Goal: Task Accomplishment & Management: Manage account settings

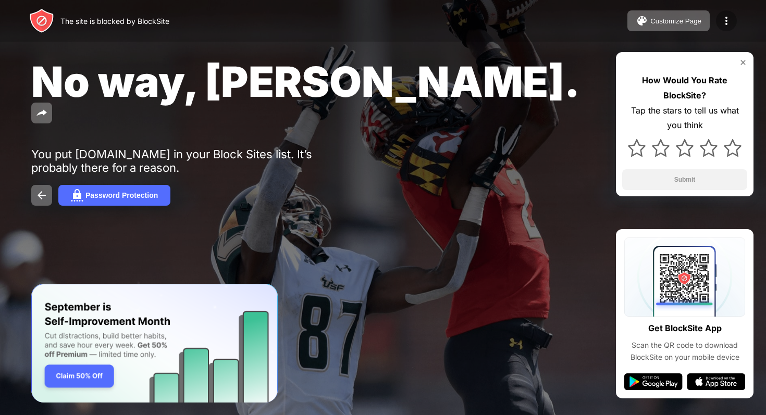
click at [718, 16] on div at bounding box center [726, 20] width 21 height 21
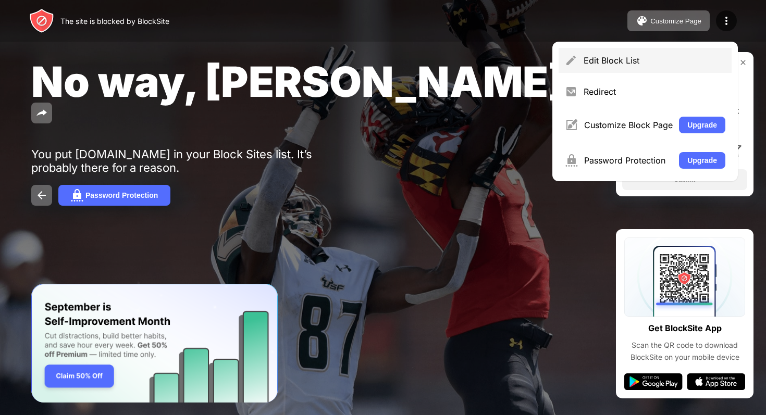
click at [664, 50] on div "Edit Block List" at bounding box center [645, 60] width 173 height 25
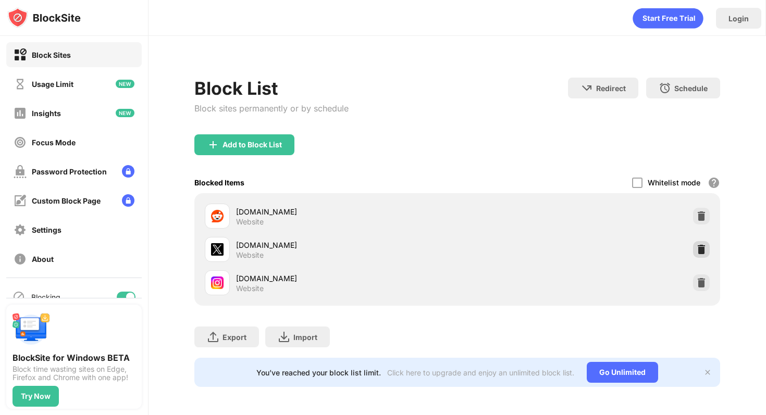
click at [708, 248] on div at bounding box center [701, 249] width 17 height 17
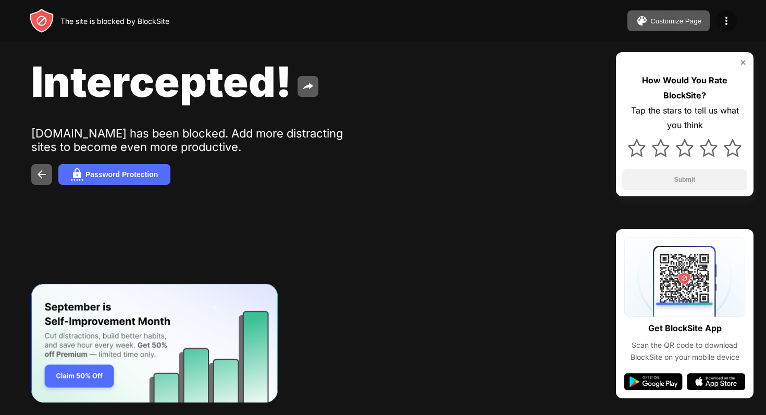
click at [728, 18] on img at bounding box center [726, 21] width 13 height 13
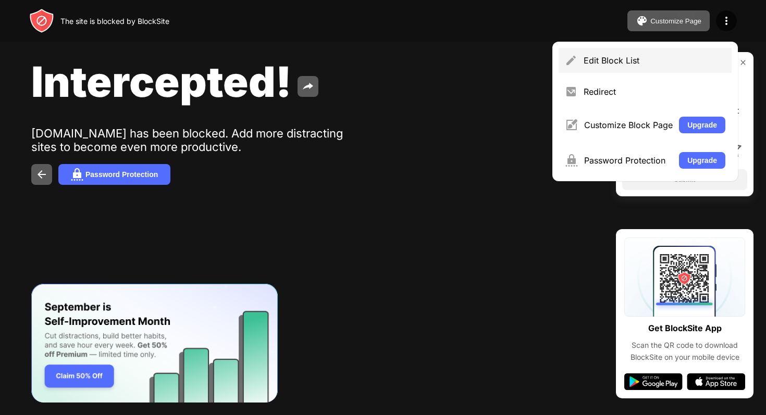
click at [684, 55] on div "Edit Block List" at bounding box center [645, 60] width 173 height 25
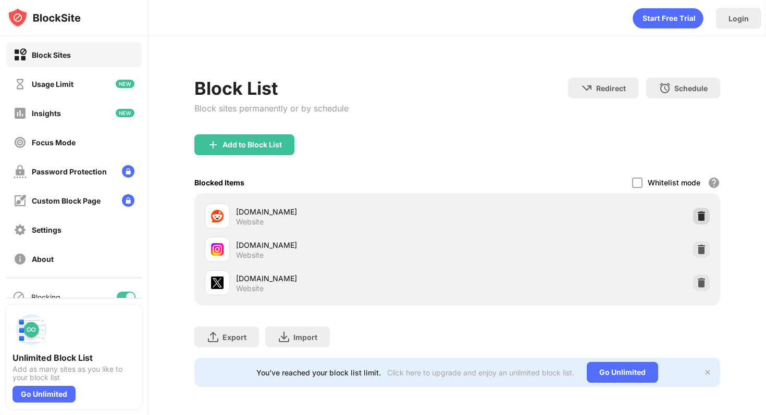
click at [702, 210] on div at bounding box center [701, 216] width 17 height 17
